Goal: Information Seeking & Learning: Learn about a topic

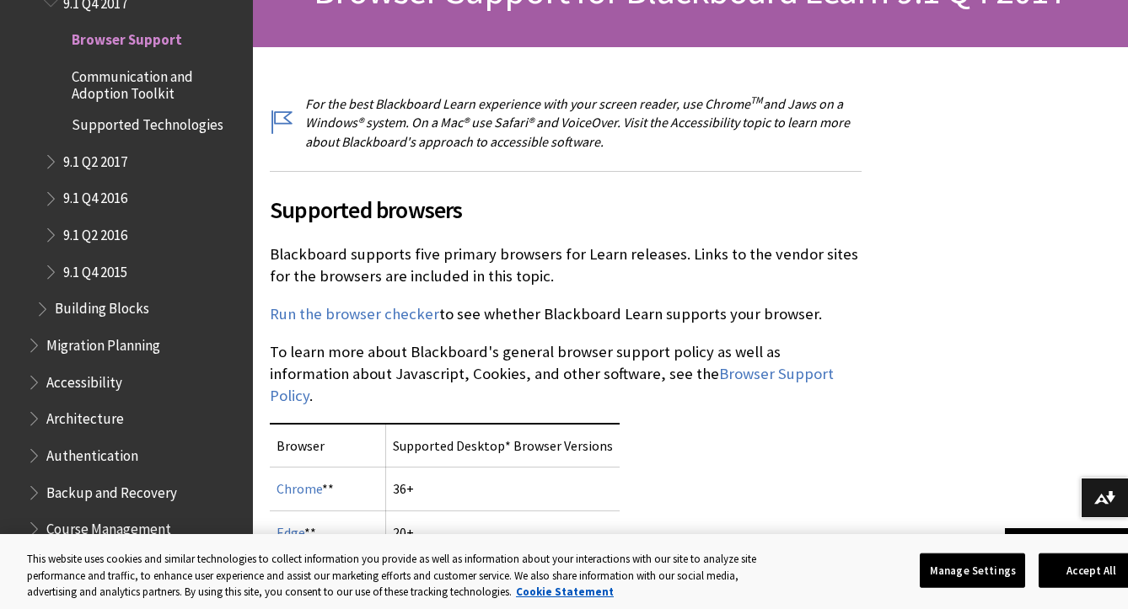
scroll to position [340, 0]
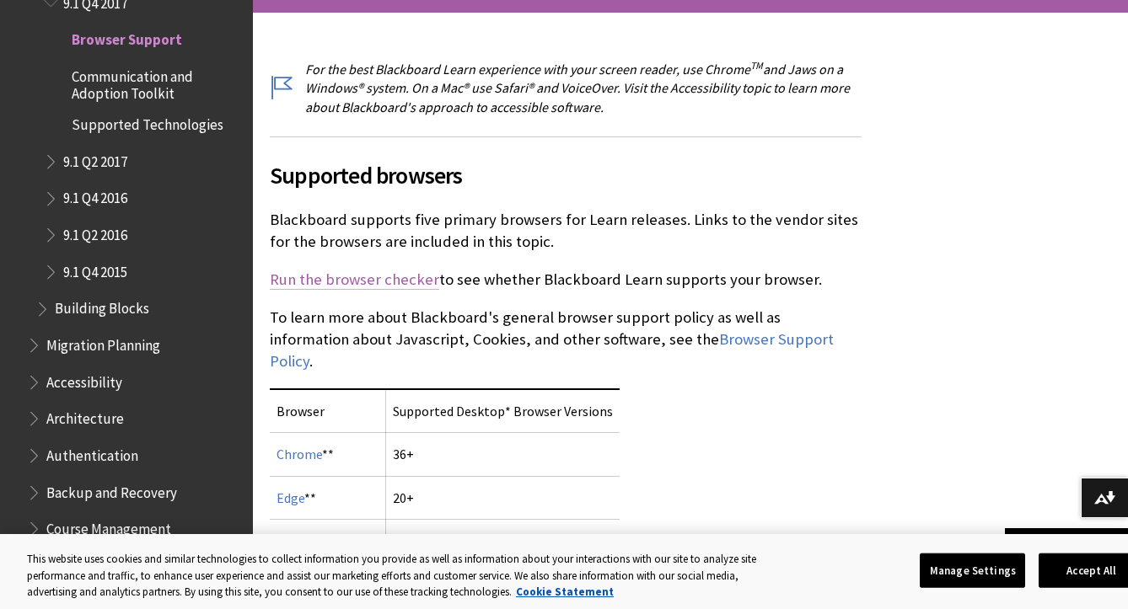
click at [392, 277] on link "Run the browser checker" at bounding box center [354, 280] width 169 height 20
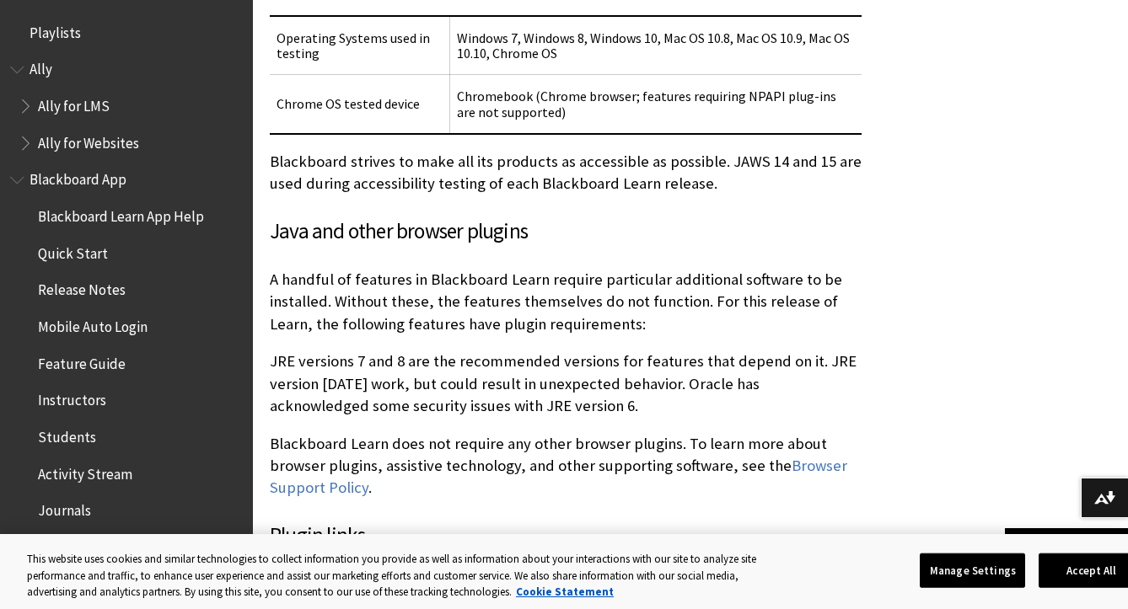
scroll to position [1444, 0]
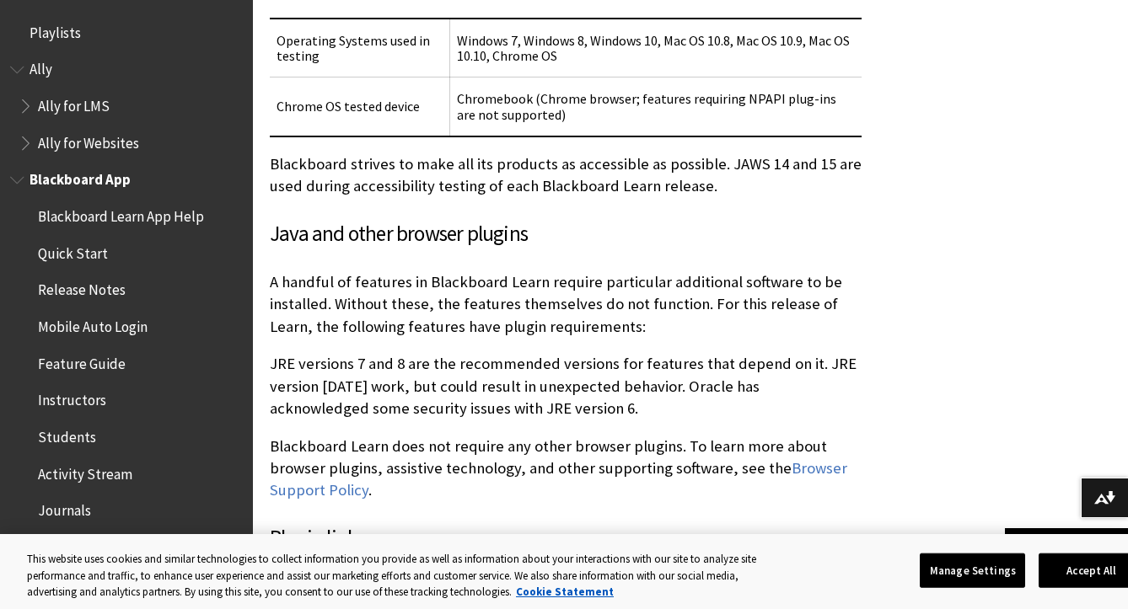
click at [73, 180] on span "Blackboard App" at bounding box center [79, 177] width 101 height 23
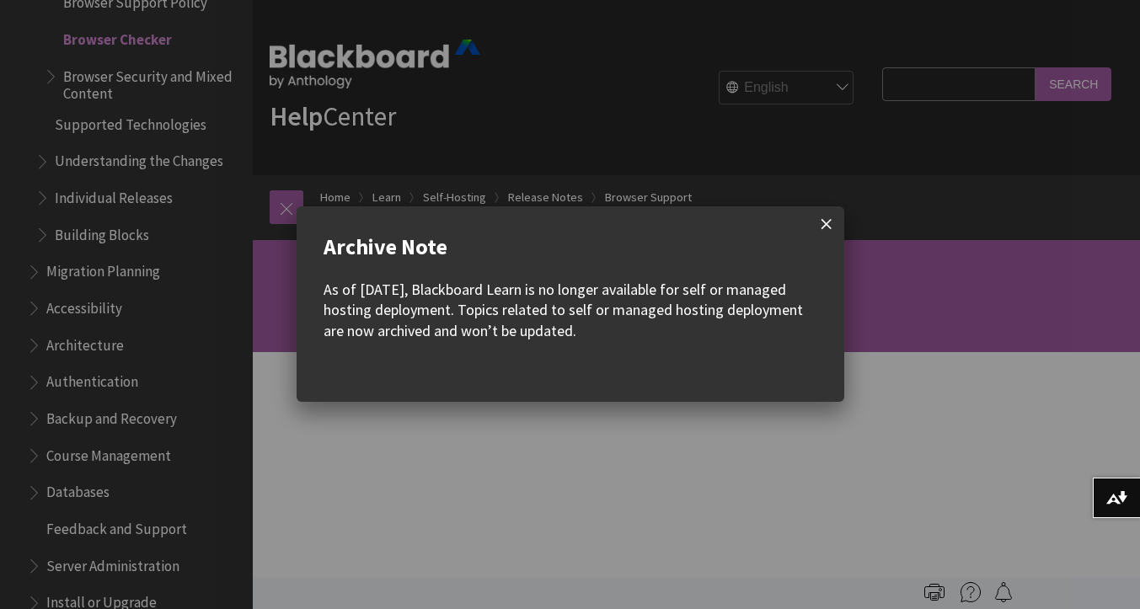
click at [823, 225] on span at bounding box center [826, 223] width 35 height 35
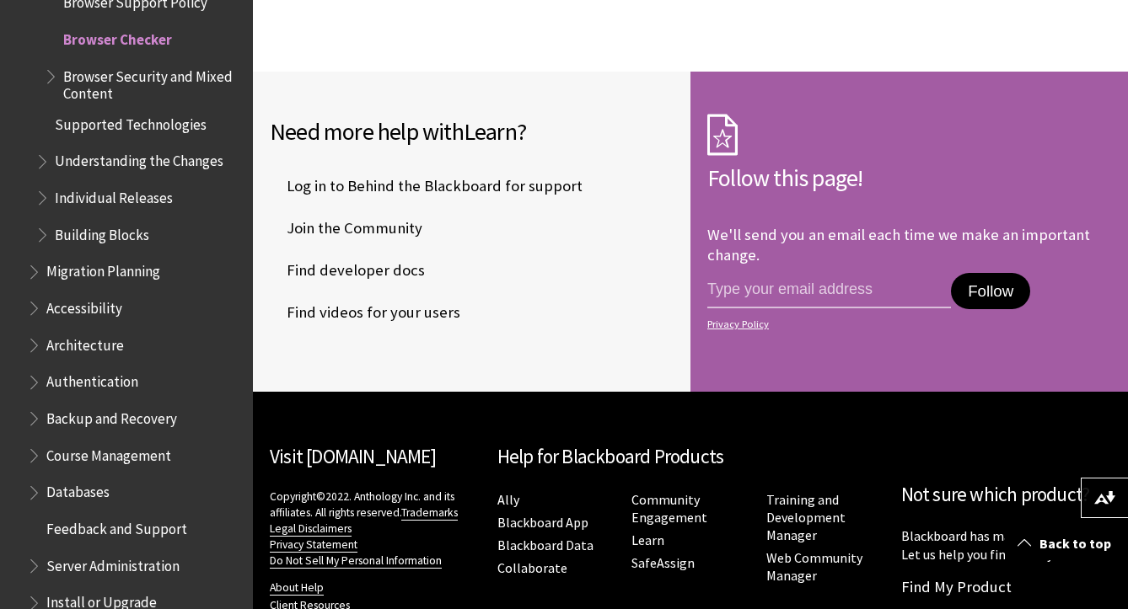
scroll to position [546, 0]
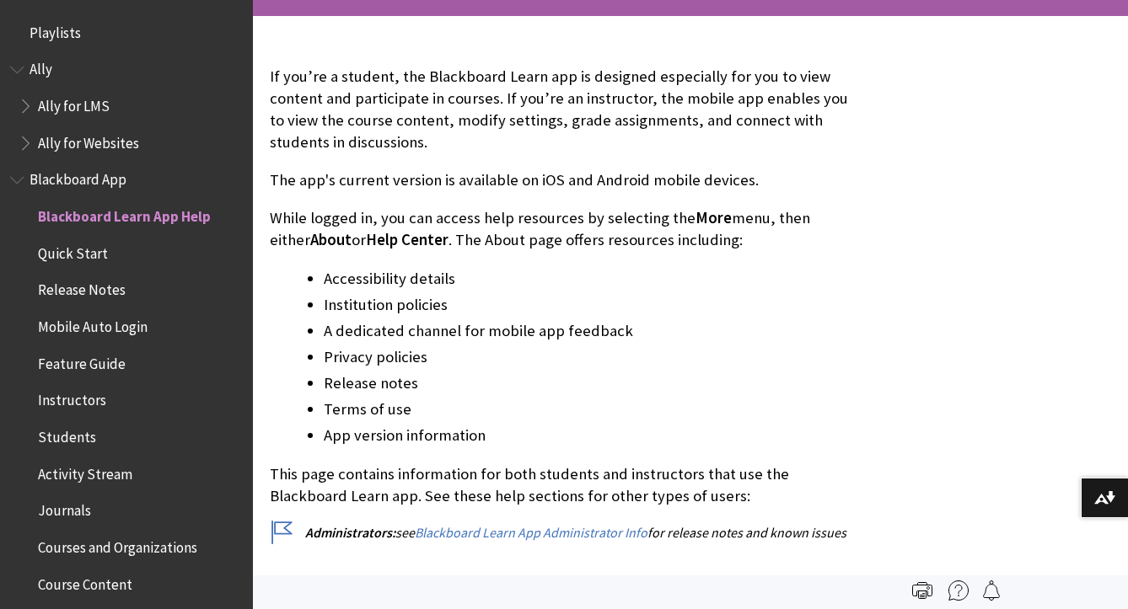
scroll to position [177, 0]
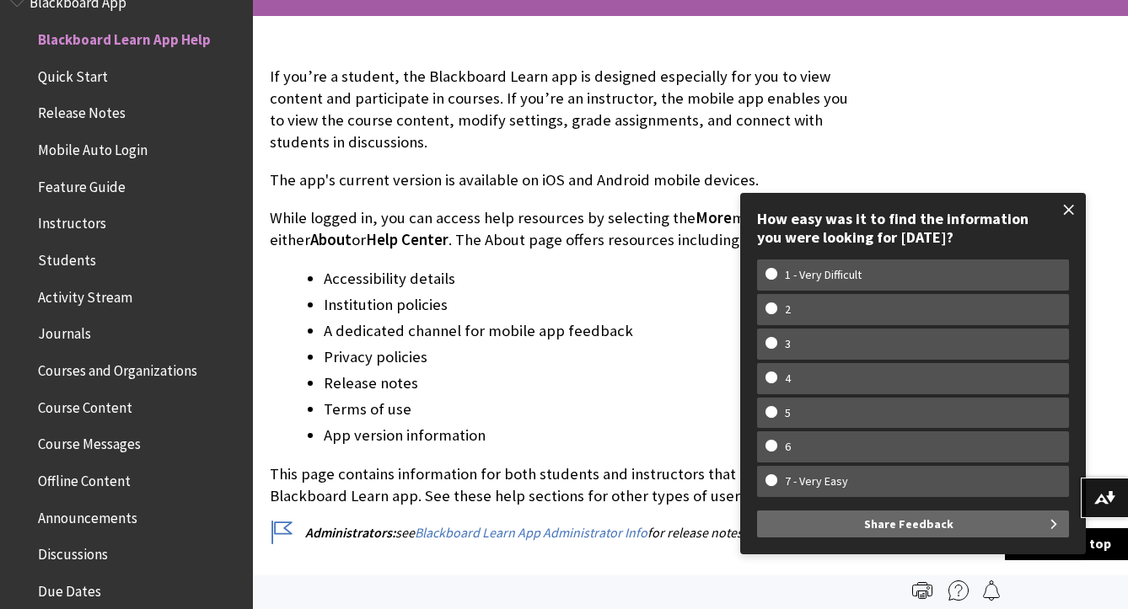
click at [1072, 204] on span at bounding box center [1068, 209] width 35 height 35
